Goal: Task Accomplishment & Management: Manage account settings

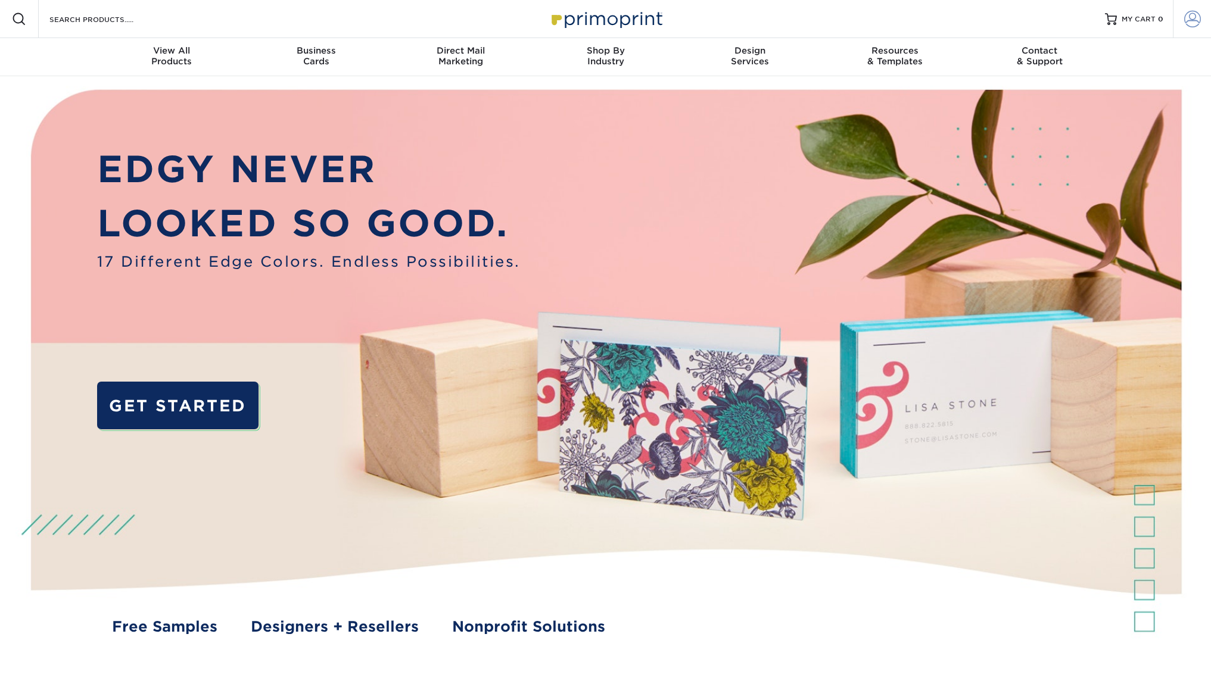
type input "[PERSON_NAME][EMAIL_ADDRESS][DOMAIN_NAME]"
click at [1192, 20] on span at bounding box center [1192, 19] width 17 height 17
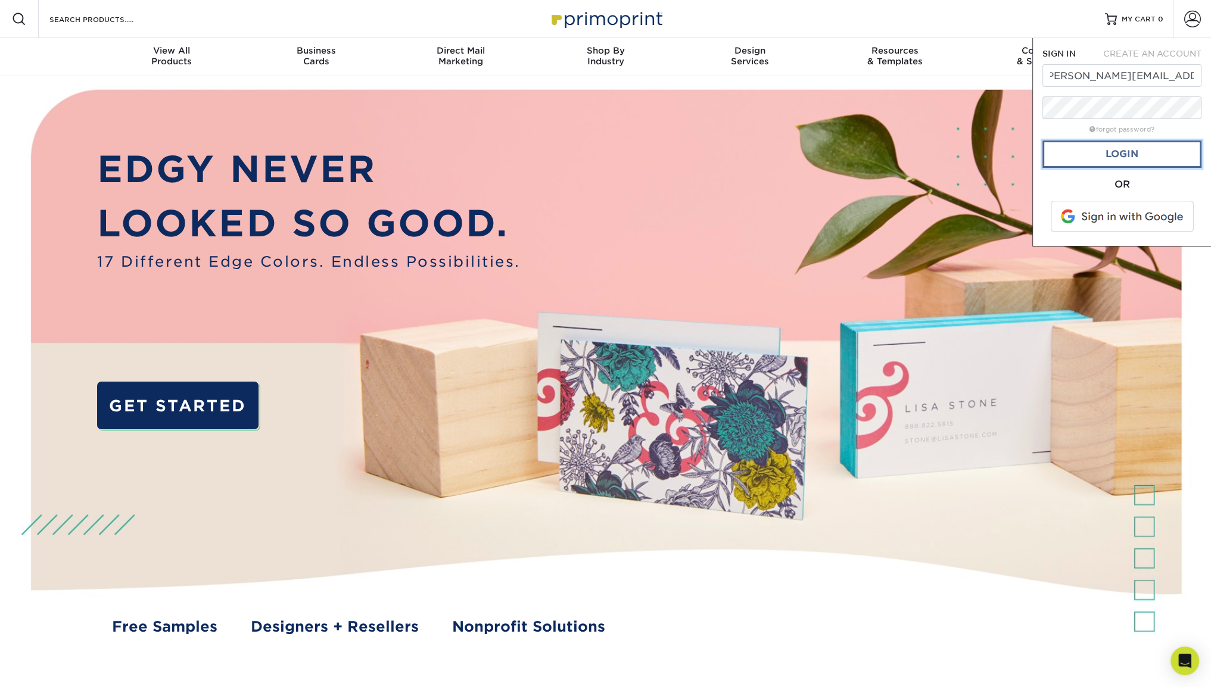
click at [1135, 156] on link "Login" at bounding box center [1121, 154] width 159 height 27
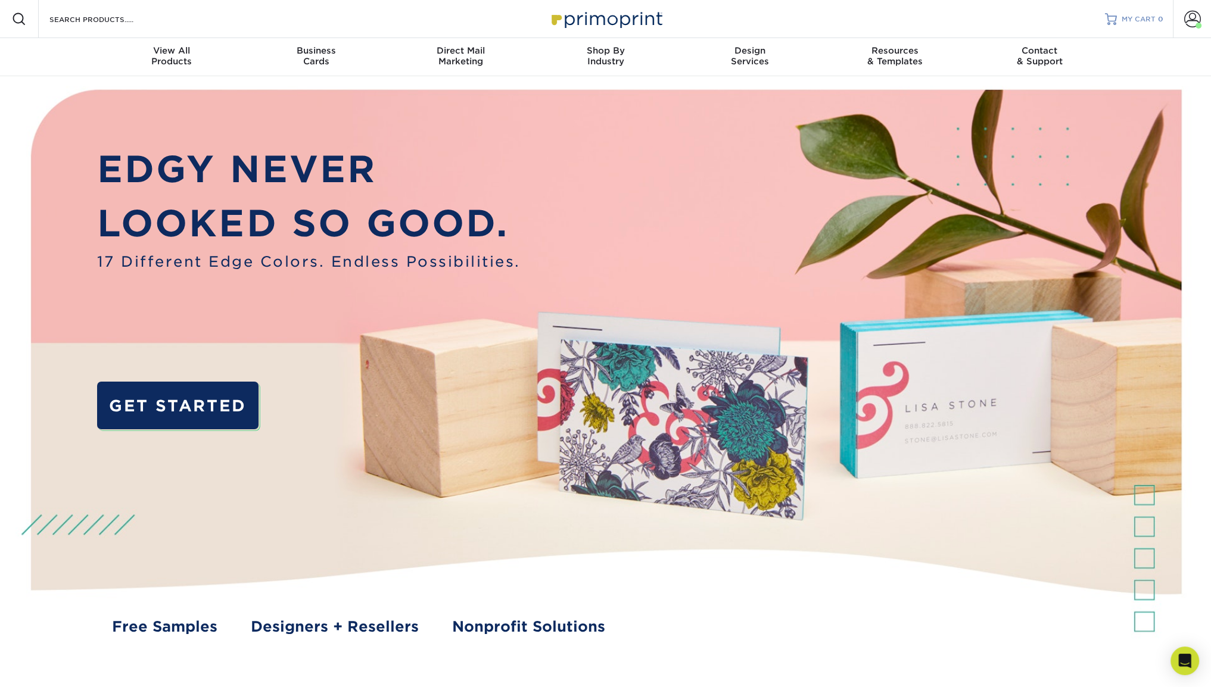
click at [1125, 17] on span "MY CART" at bounding box center [1139, 19] width 34 height 10
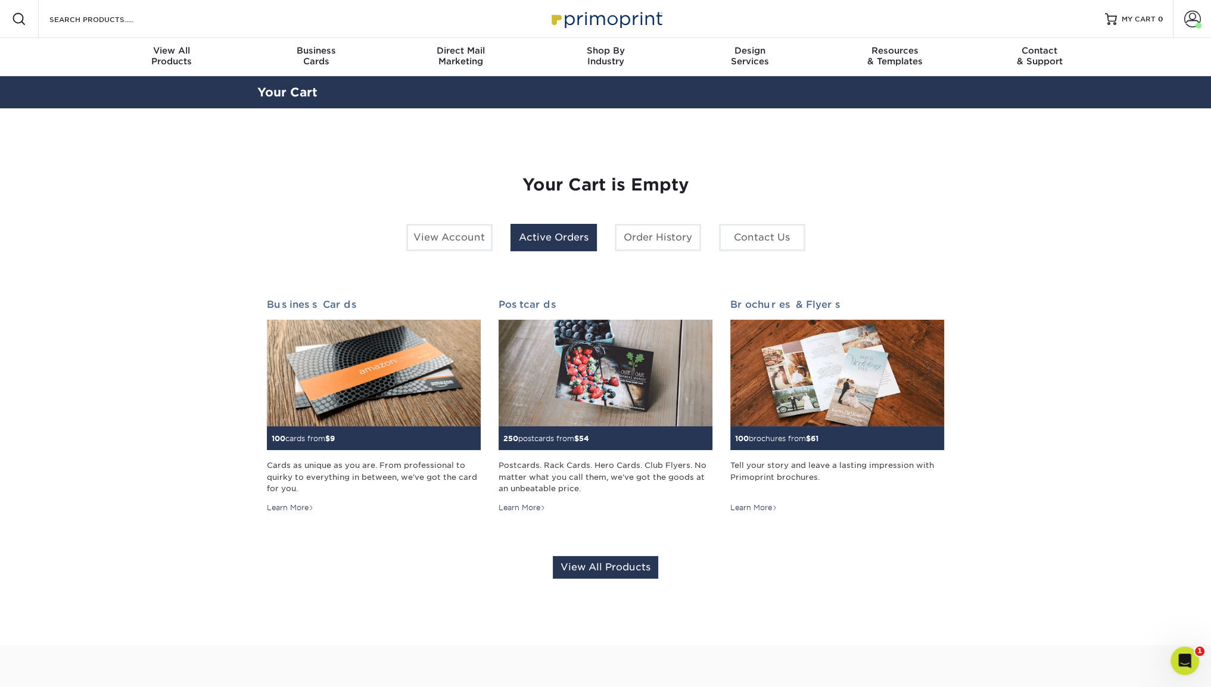
click at [557, 239] on link "Active Orders" at bounding box center [554, 237] width 86 height 27
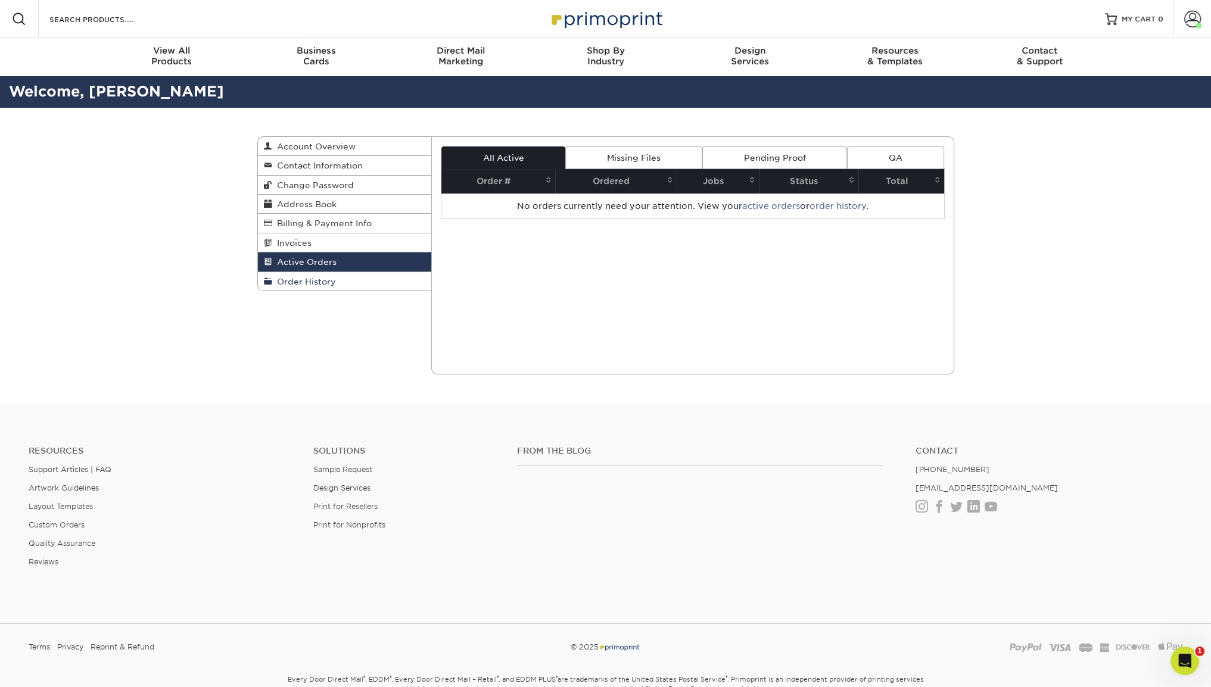
click at [303, 282] on span "Order History" at bounding box center [304, 282] width 64 height 10
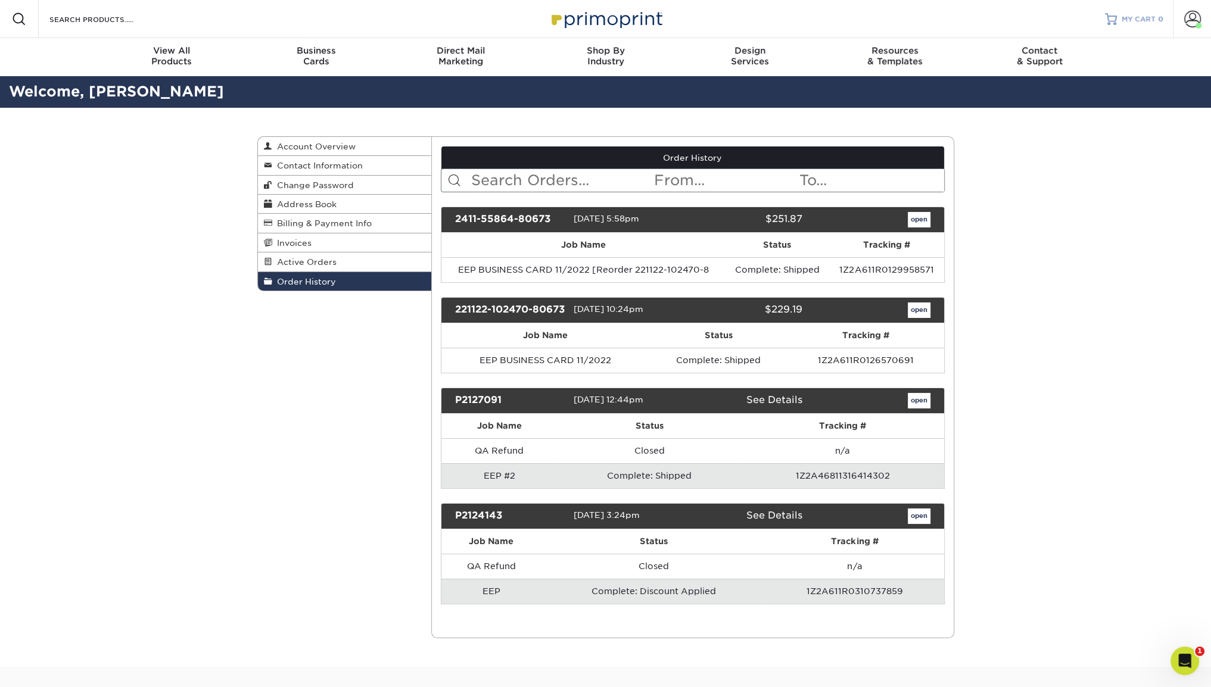
click at [1128, 15] on span "MY CART" at bounding box center [1139, 19] width 34 height 10
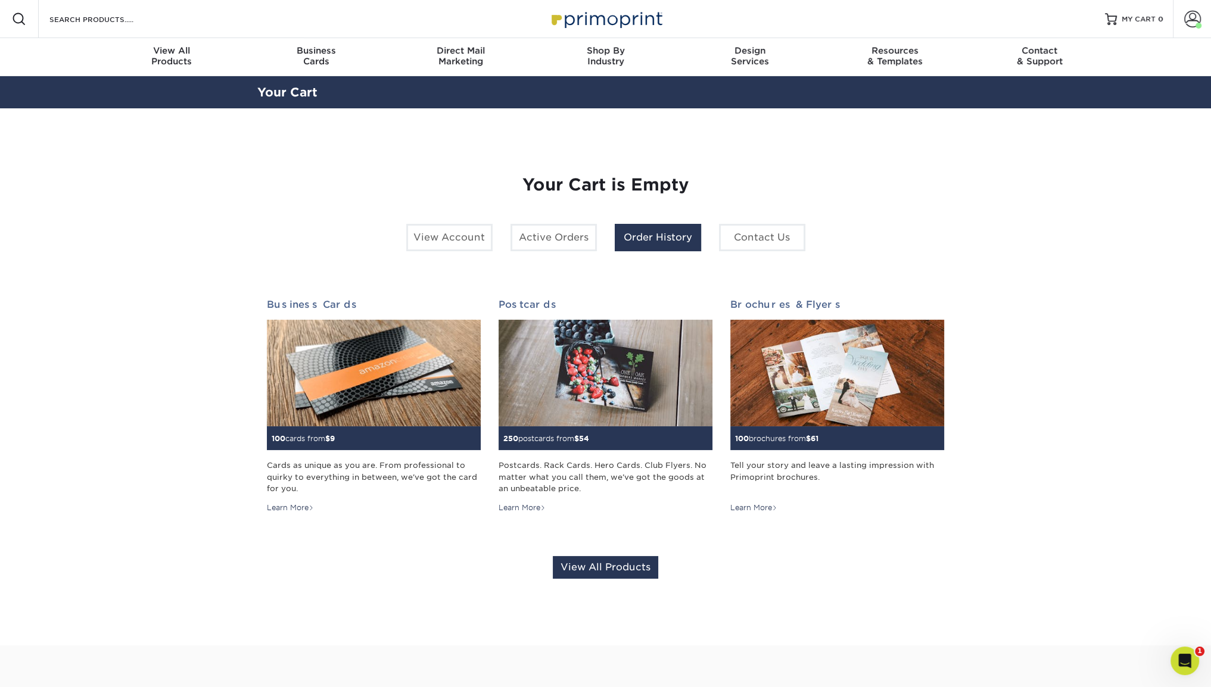
click at [648, 236] on link "Order History" at bounding box center [658, 237] width 86 height 27
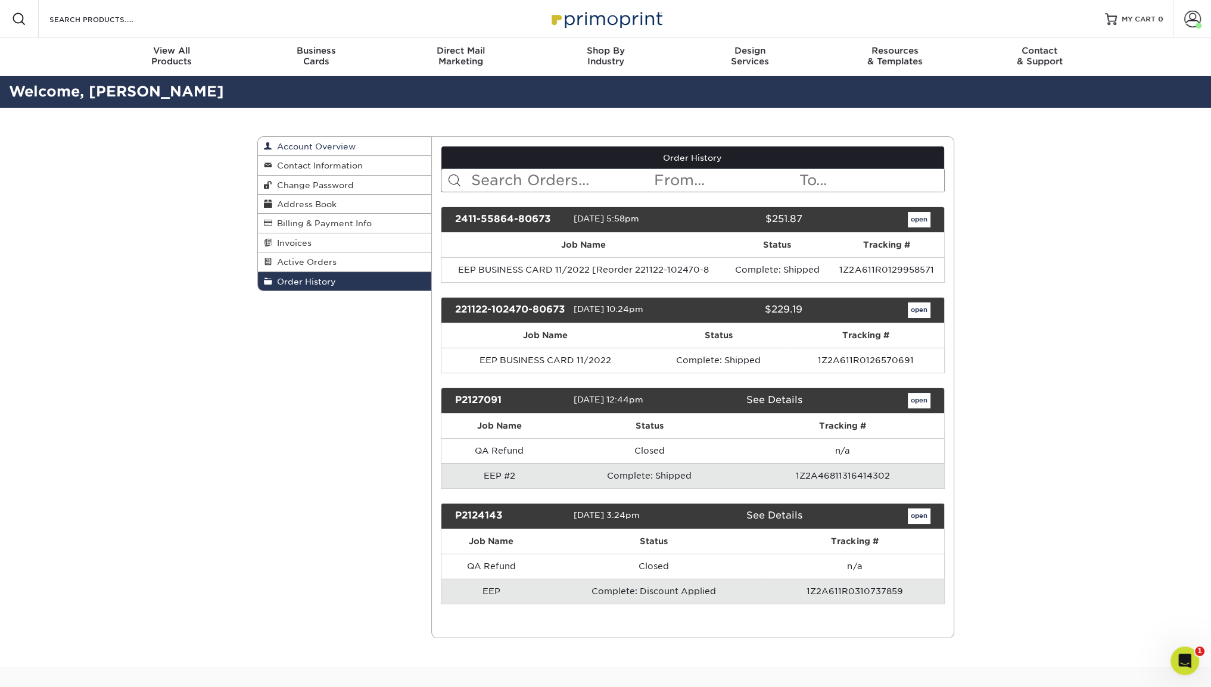
click at [343, 147] on span "Account Overview" at bounding box center [313, 147] width 83 height 10
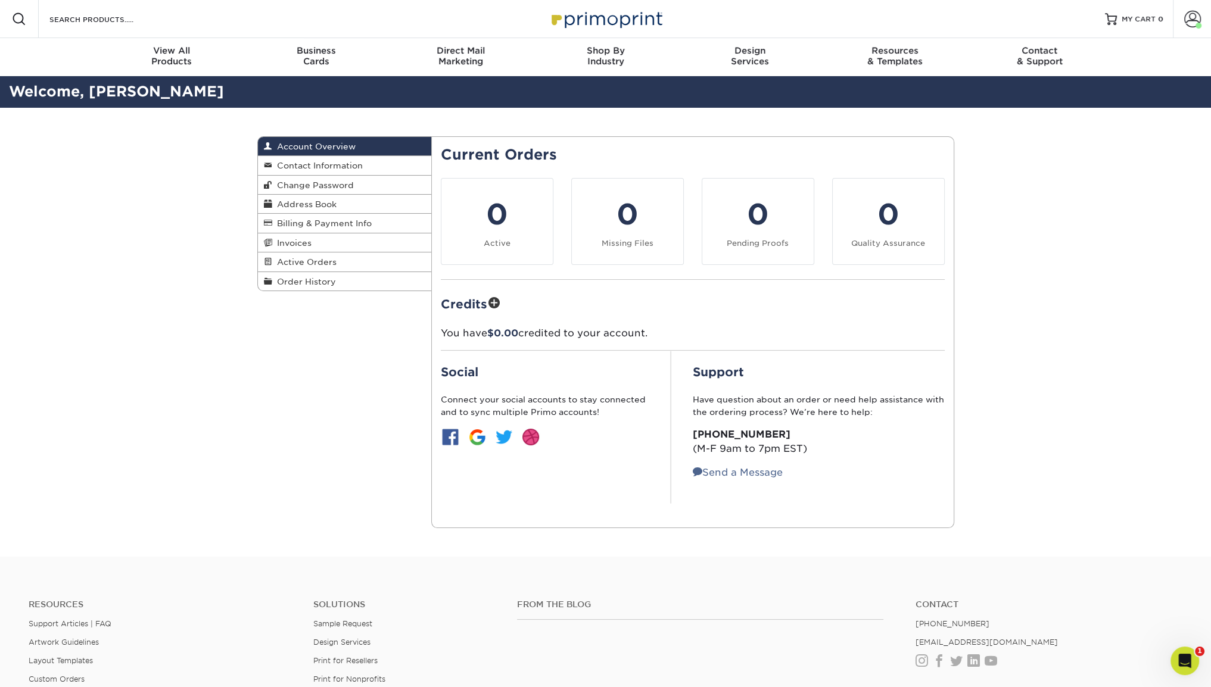
click at [195, 211] on div "Account Overview Account Overview Contact Information Change Password Address B…" at bounding box center [605, 332] width 1211 height 449
click at [254, 381] on div "Account Overview Account Overview Contact Information Change Password Address B…" at bounding box center [605, 332] width 715 height 449
click at [314, 285] on span "Order History" at bounding box center [304, 282] width 64 height 10
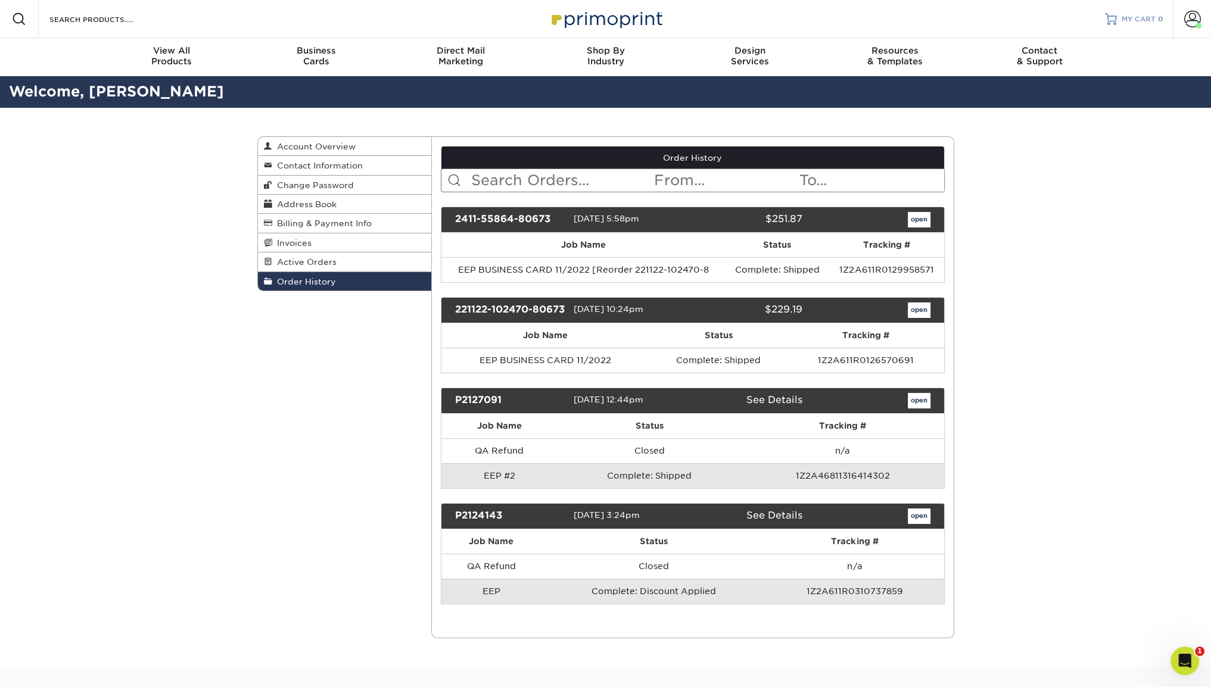
click at [1144, 22] on span "MY CART" at bounding box center [1139, 19] width 34 height 10
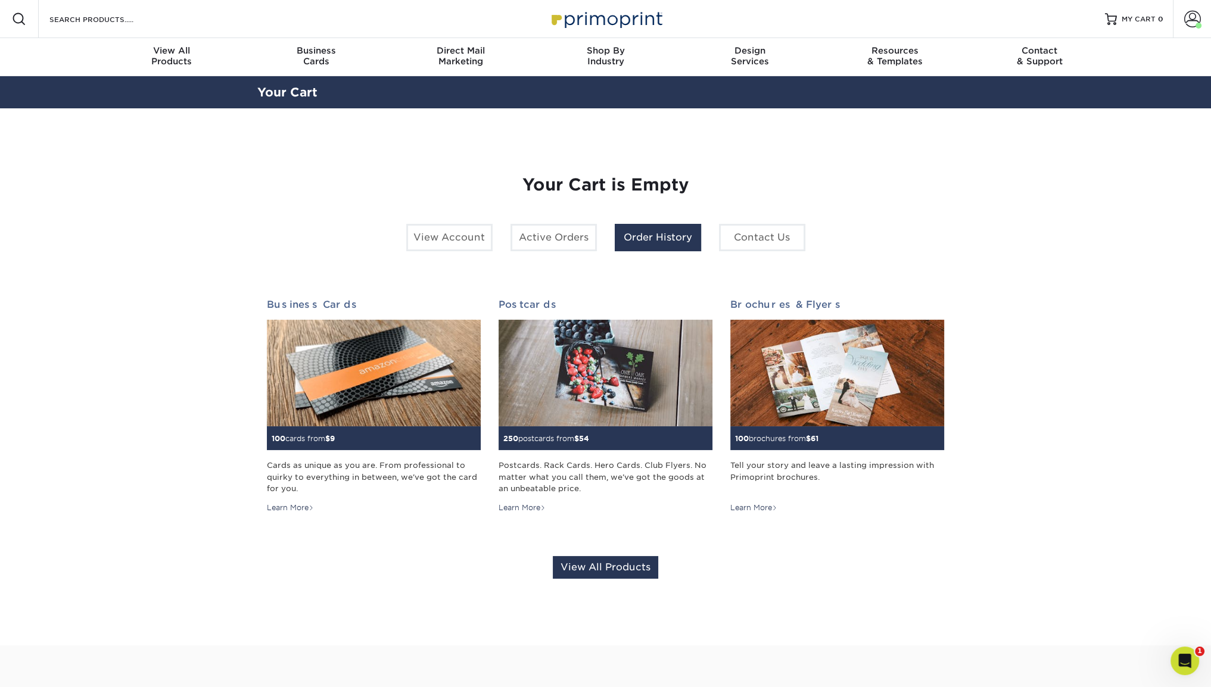
click at [675, 239] on link "Order History" at bounding box center [658, 237] width 86 height 27
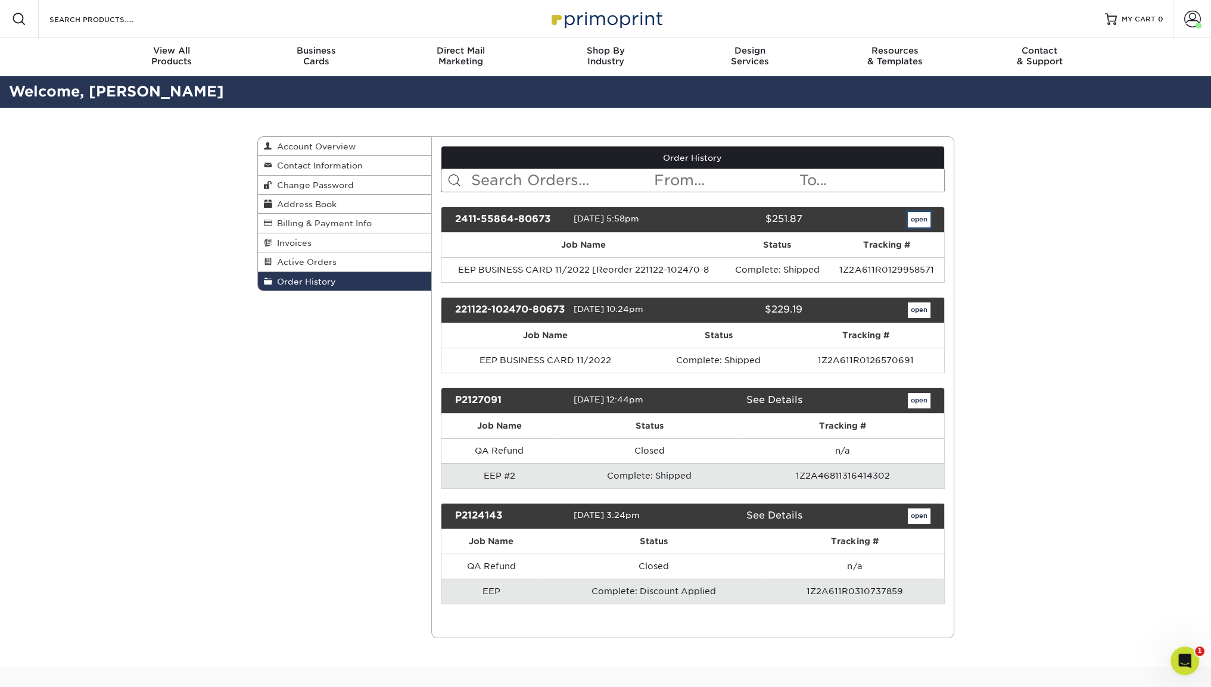
click at [920, 217] on link "open" at bounding box center [919, 219] width 23 height 15
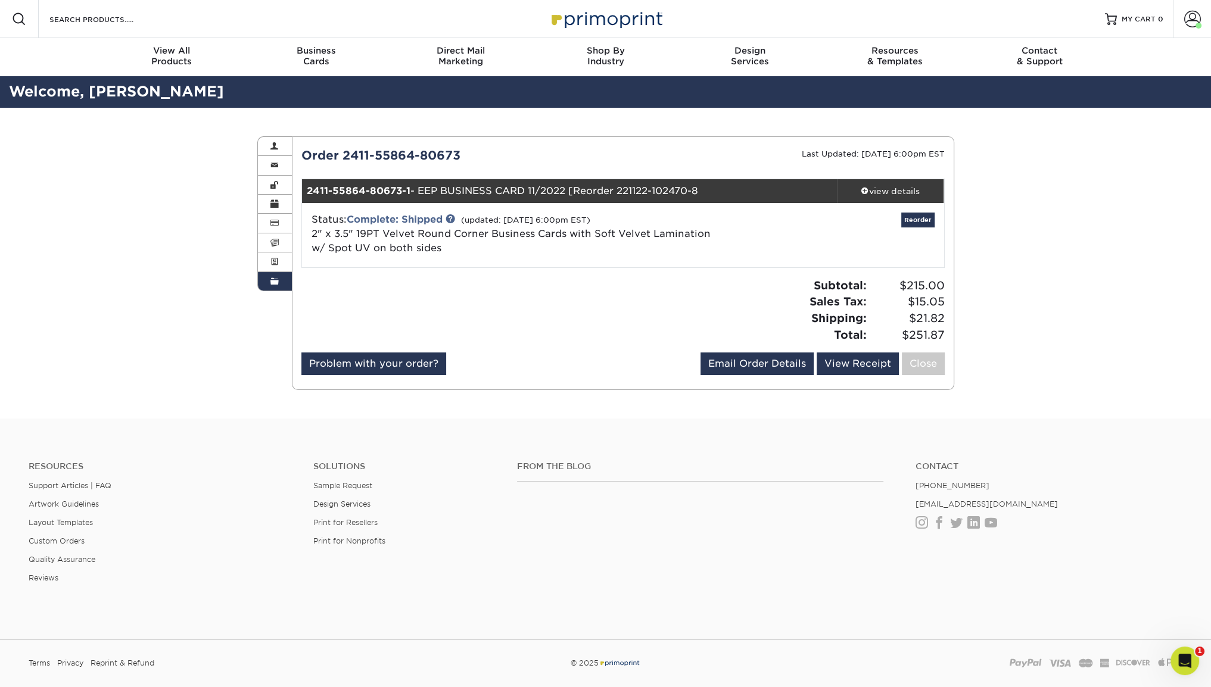
click at [217, 328] on div "Order History Account Overview Contact Information Change Password Address Book…" at bounding box center [605, 263] width 1211 height 311
